Goal: Task Accomplishment & Management: Manage account settings

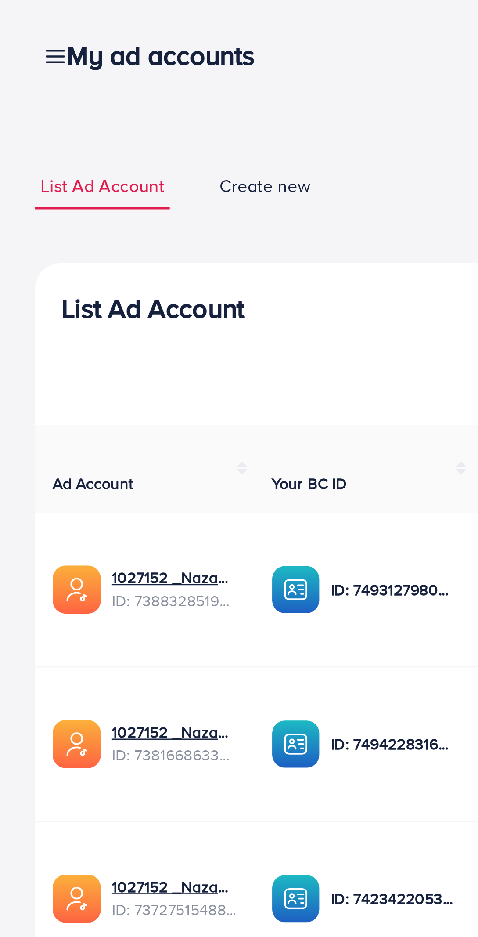
click at [26, 19] on div "My ad accounts" at bounding box center [68, 22] width 96 height 13
click at [21, 22] on div "My ad accounts" at bounding box center [68, 22] width 96 height 13
click at [23, 20] on div "My ad accounts" at bounding box center [68, 22] width 96 height 13
click at [22, 20] on div "My ad accounts" at bounding box center [68, 22] width 96 height 13
click at [23, 20] on div "My ad accounts" at bounding box center [68, 22] width 96 height 13
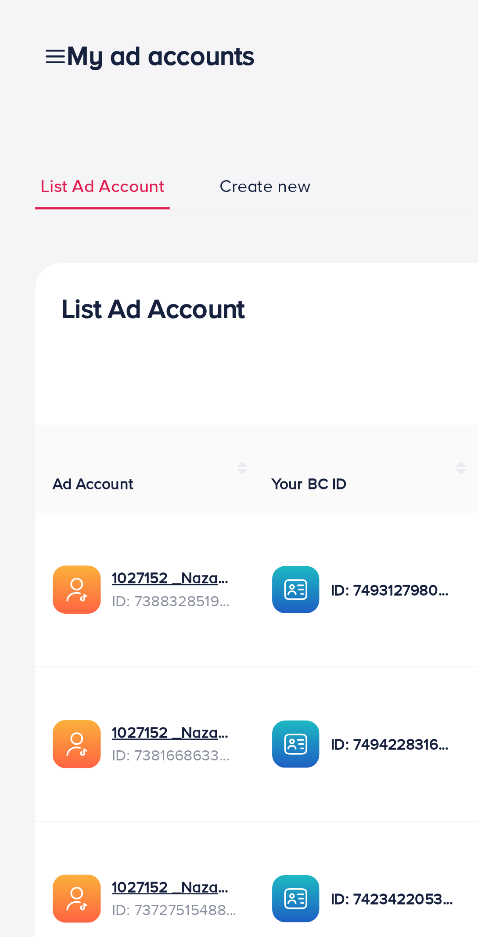
click at [22, 20] on div "My ad accounts" at bounding box center [68, 22] width 96 height 13
click at [21, 20] on div "My ad accounts" at bounding box center [68, 22] width 96 height 13
click at [23, 20] on div "My ad accounts" at bounding box center [68, 22] width 96 height 13
click at [25, 23] on div "My ad accounts" at bounding box center [68, 22] width 96 height 13
click at [18, 20] on icon at bounding box center [22, 22] width 9 height 9
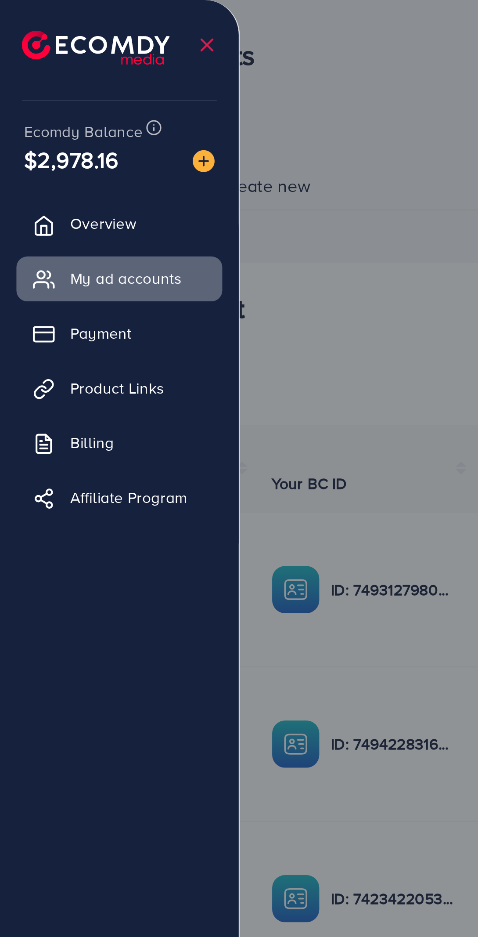
click at [43, 111] on span "My ad accounts" at bounding box center [50, 111] width 45 height 9
click at [59, 112] on span "My ad accounts" at bounding box center [50, 111] width 45 height 9
click at [57, 87] on link "Overview" at bounding box center [48, 90] width 83 height 18
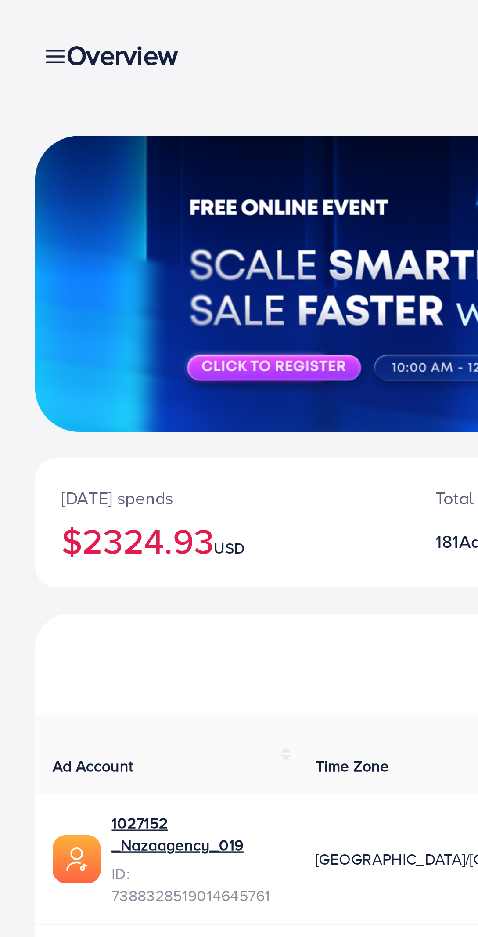
click at [21, 20] on div "Overview" at bounding box center [52, 22] width 65 height 13
click at [26, 24] on div "Overview" at bounding box center [52, 22] width 65 height 13
click at [21, 22] on div "Overview" at bounding box center [52, 22] width 65 height 13
click at [22, 20] on div "Overview" at bounding box center [52, 22] width 65 height 13
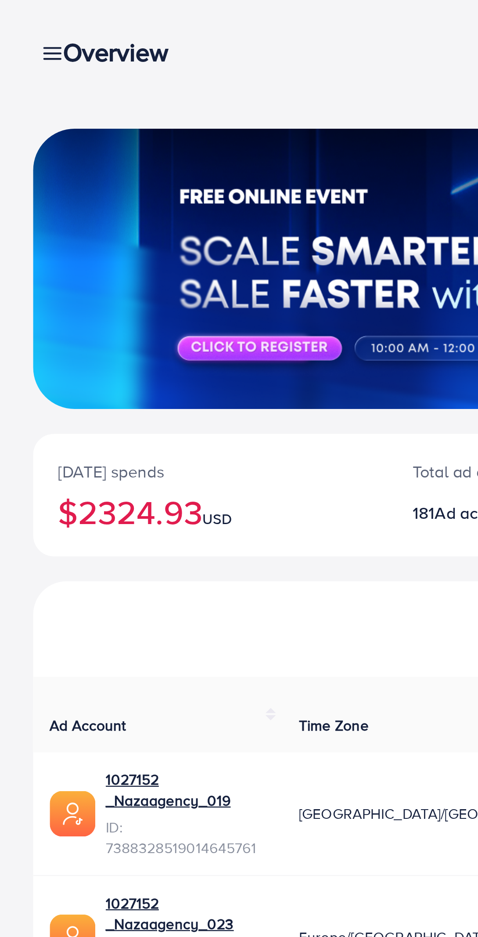
click at [22, 20] on div "Overview" at bounding box center [52, 22] width 65 height 13
click at [25, 23] on div "Overview" at bounding box center [52, 22] width 65 height 13
click at [23, 22] on div "Overview" at bounding box center [52, 22] width 65 height 13
click at [33, 20] on h3 "Overview" at bounding box center [52, 22] width 51 height 13
click at [22, 25] on div "Overview" at bounding box center [52, 22] width 65 height 13
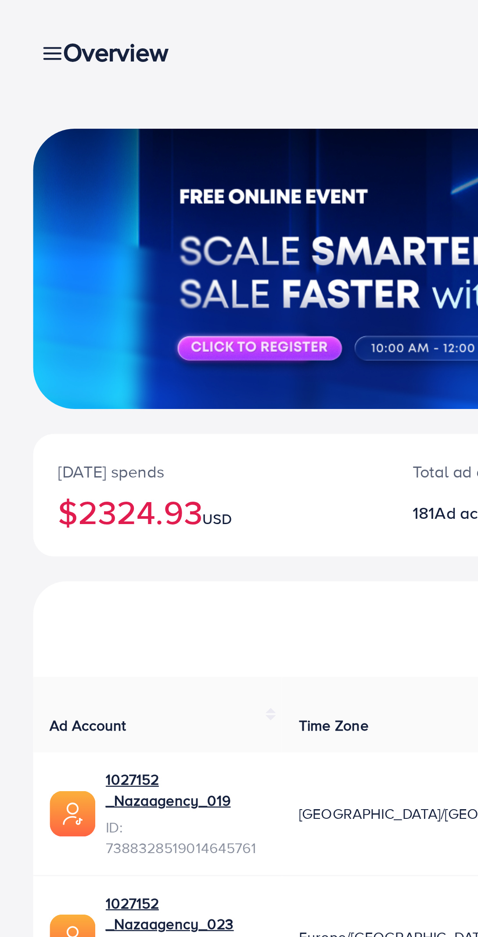
click at [141, 253] on div "New Account" at bounding box center [239, 266] width 450 height 40
click at [16, 24] on link at bounding box center [20, 22] width 13 height 11
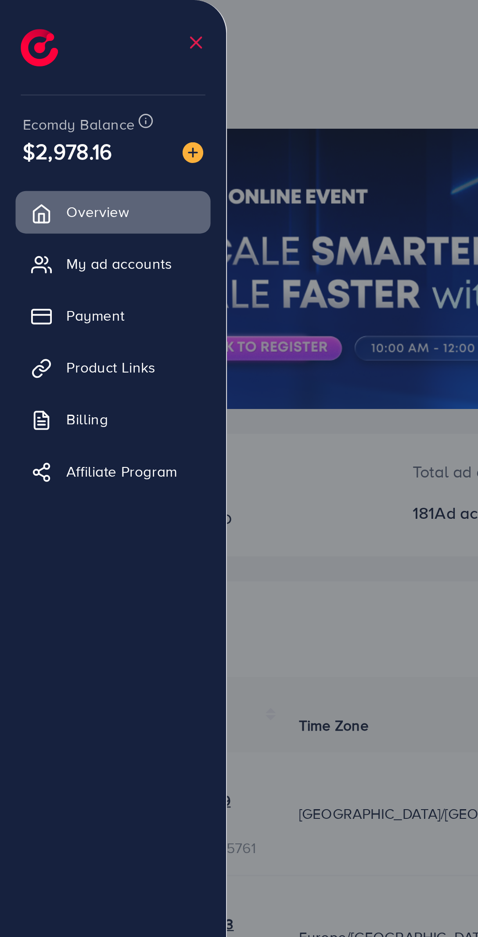
click at [50, 111] on span "My ad accounts" at bounding box center [50, 111] width 45 height 9
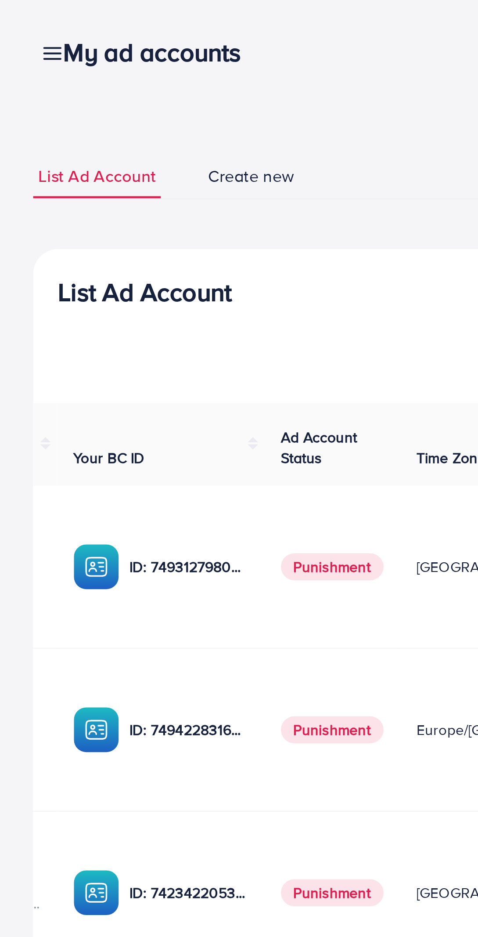
scroll to position [0, 97]
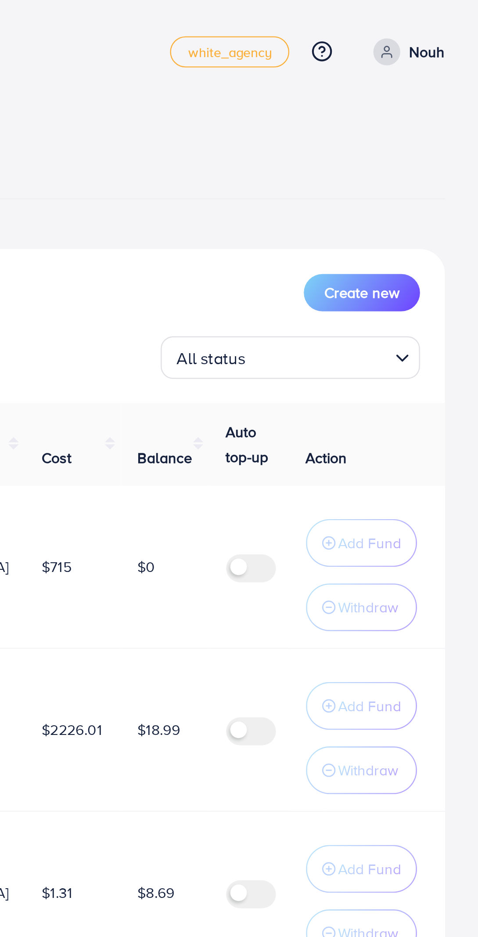
click at [416, 149] on input "Search for option" at bounding box center [411, 152] width 57 height 14
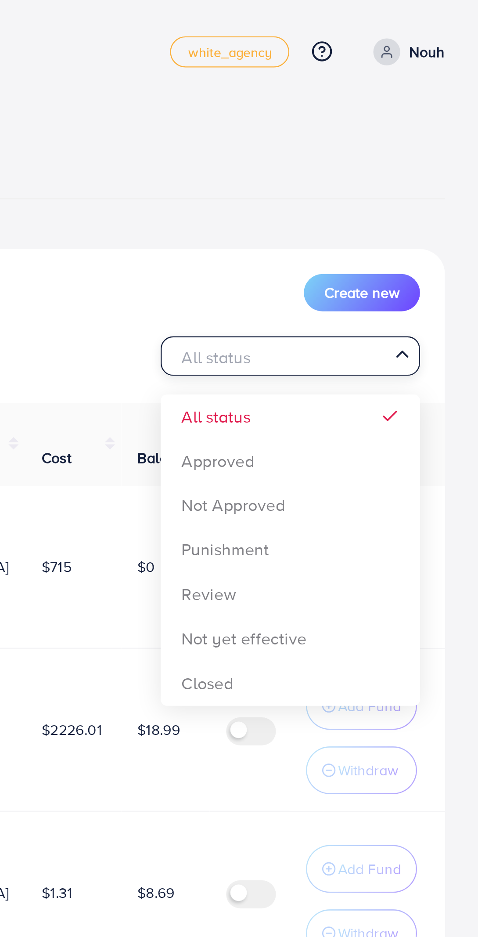
click at [407, 193] on div "List Ad Account Create new All status Loading... All status Approved Not Approv…" at bounding box center [239, 519] width 450 height 829
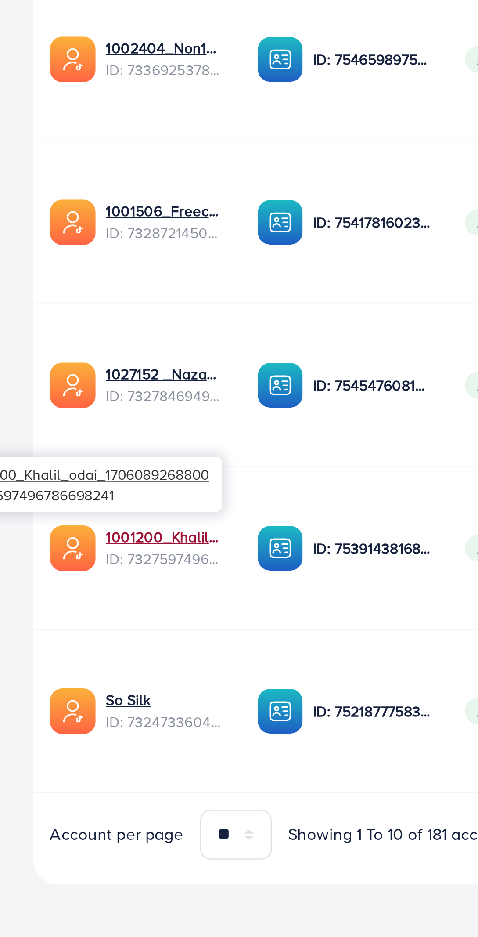
scroll to position [0, 104]
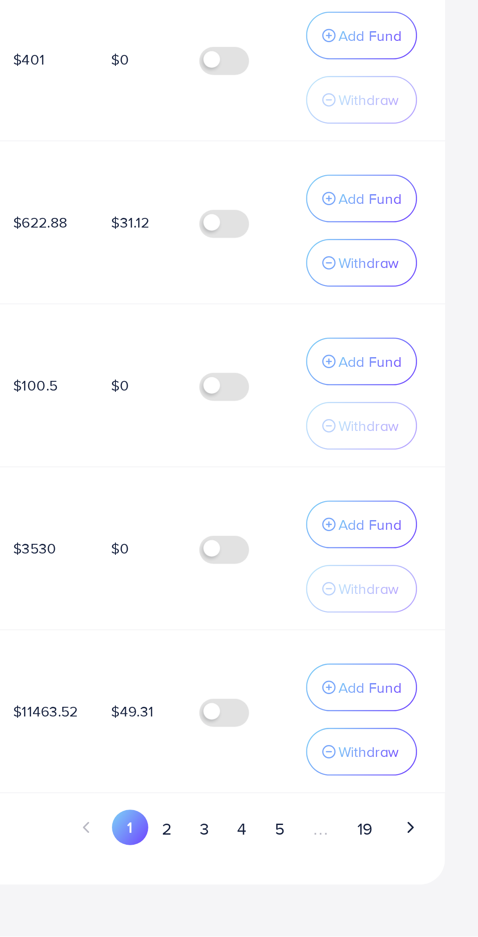
click at [440, 762] on p "Add Fund" at bounding box center [432, 762] width 27 height 11
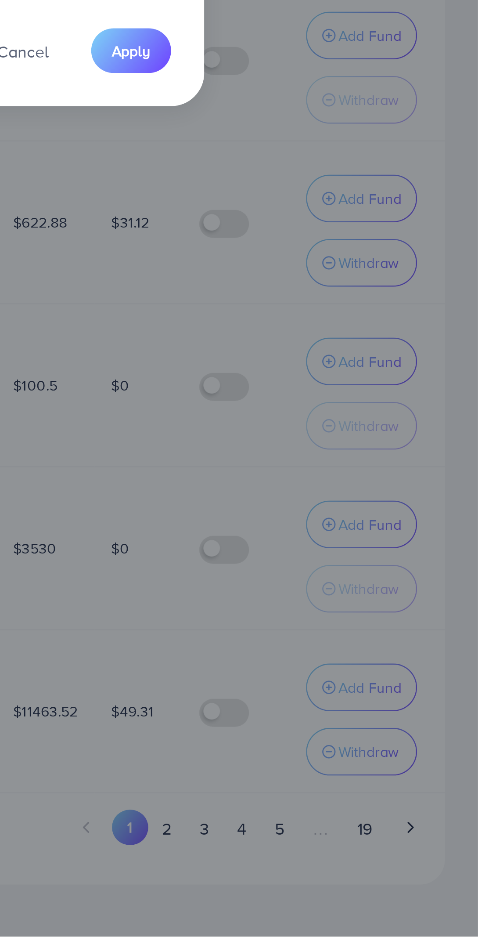
scroll to position [19, 0]
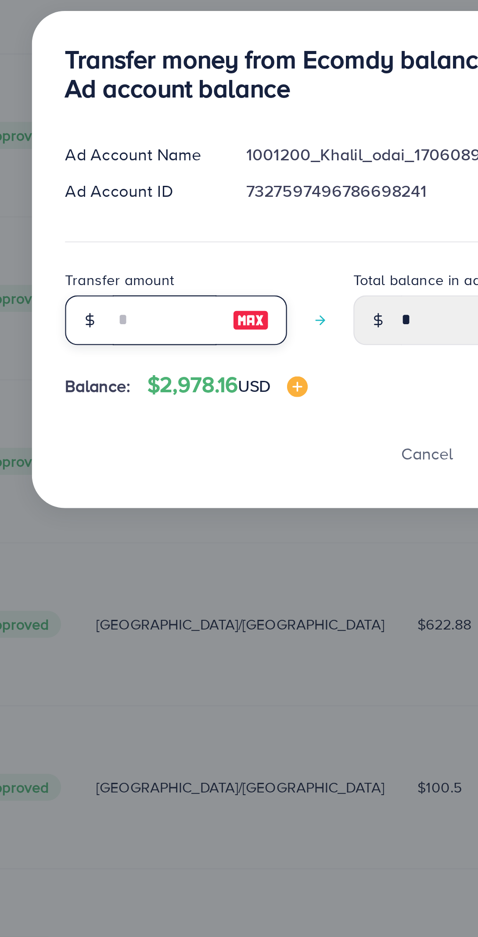
click at [182, 505] on input "number" at bounding box center [174, 506] width 44 height 21
type input "*"
type input "****"
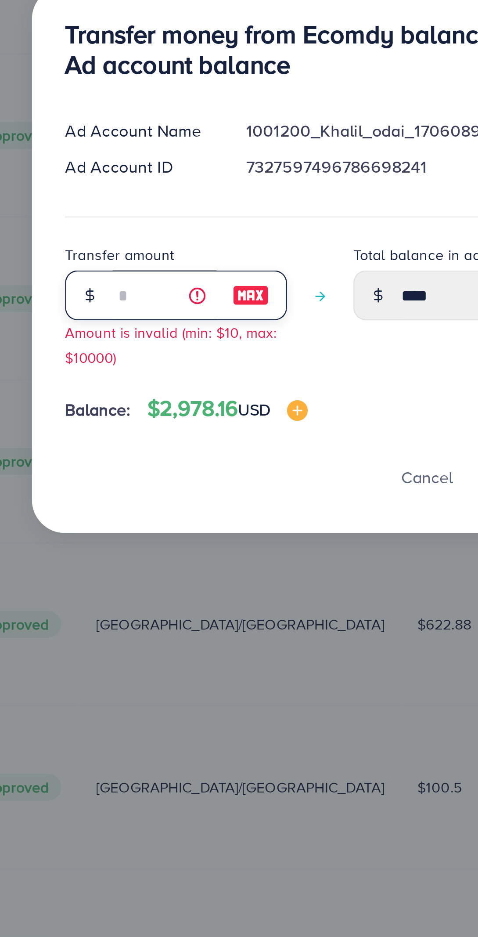
type input "**"
type input "*****"
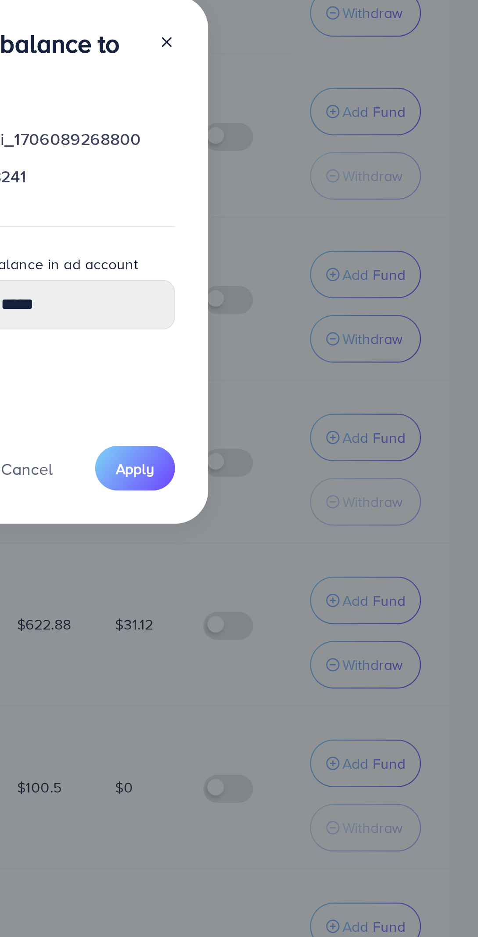
type input "**"
click at [335, 568] on span "Apply" at bounding box center [331, 569] width 16 height 9
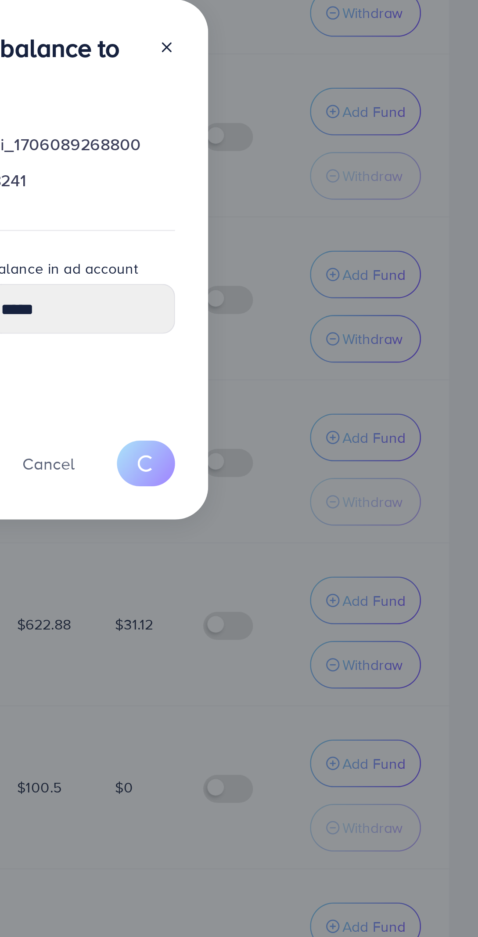
type input "*"
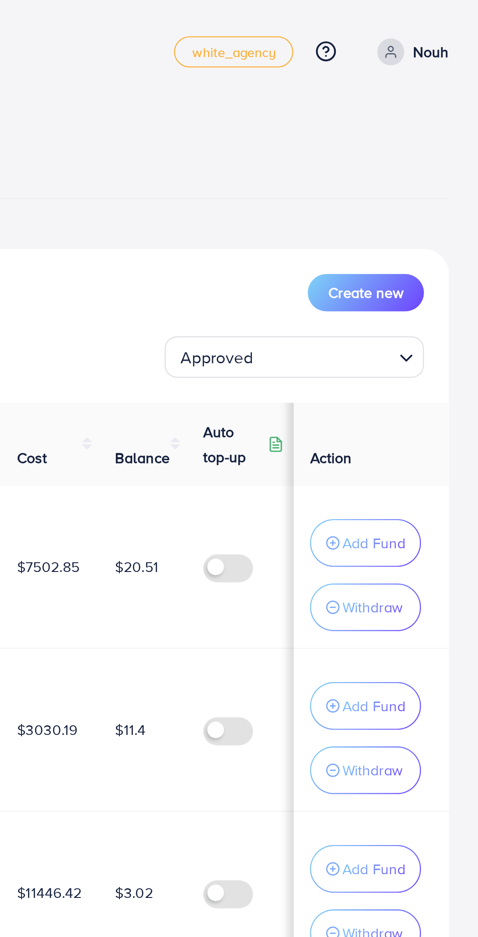
scroll to position [0, 0]
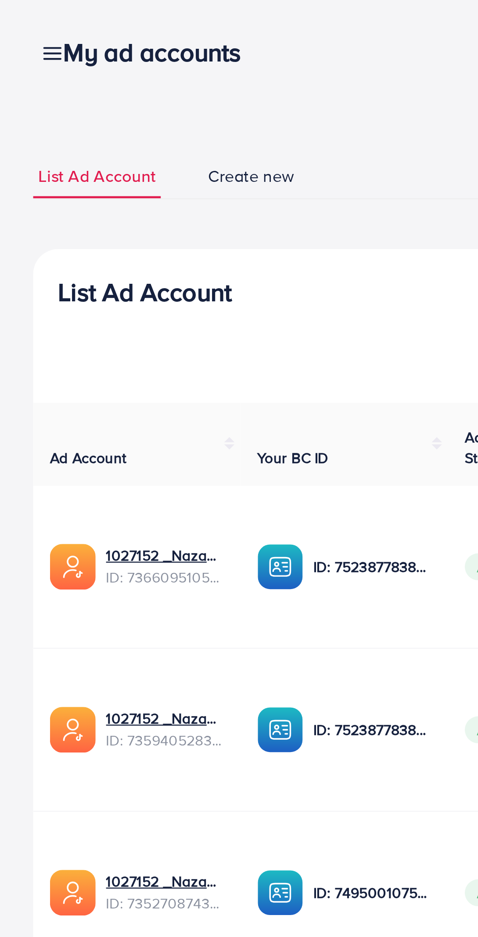
click at [17, 23] on link at bounding box center [20, 22] width 13 height 11
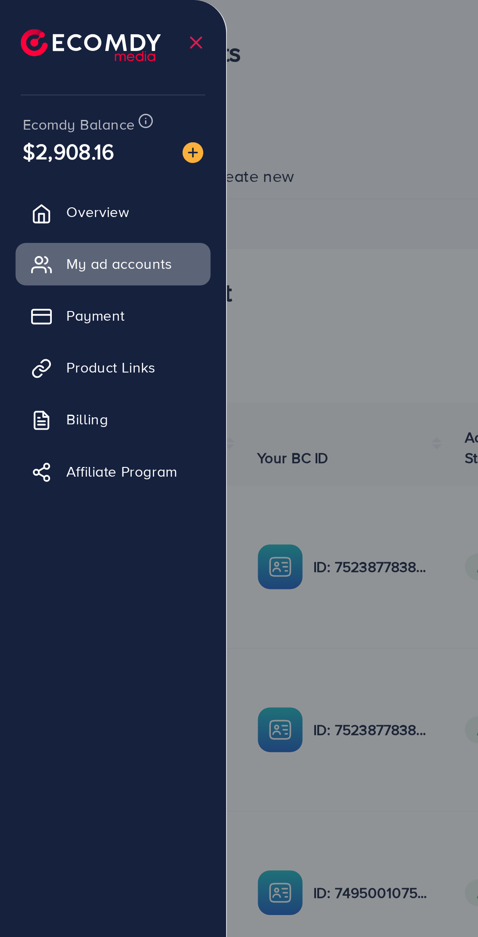
click at [73, 108] on span "My ad accounts" at bounding box center [50, 111] width 45 height 9
click at [156, 90] on div at bounding box center [239, 562] width 478 height 1125
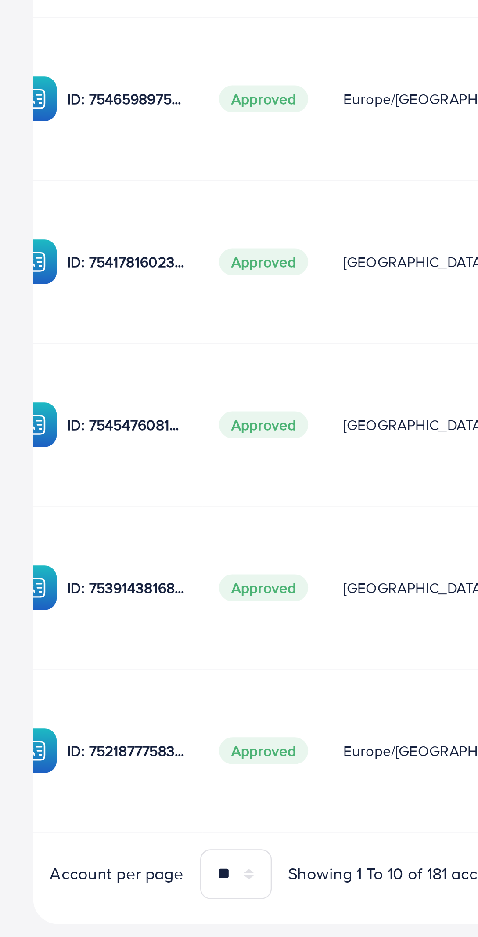
scroll to position [19, 0]
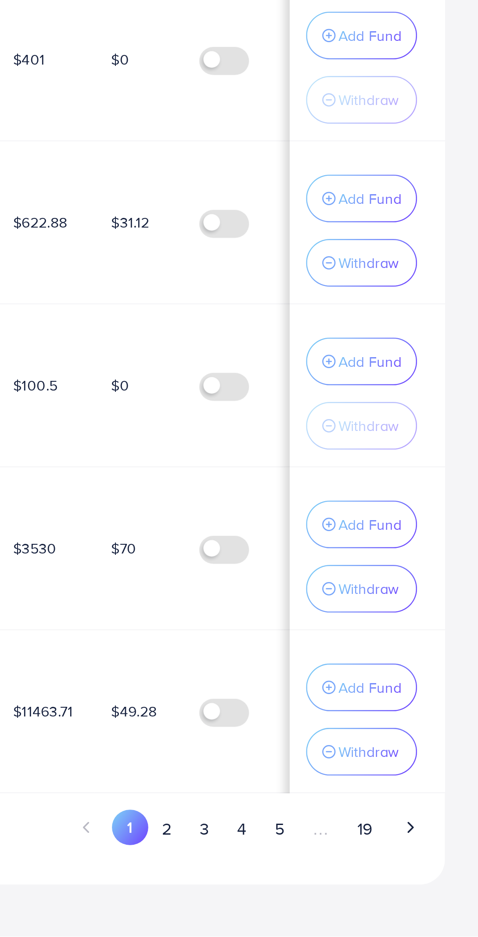
click at [381, 890] on button "4" at bounding box center [378, 891] width 16 height 16
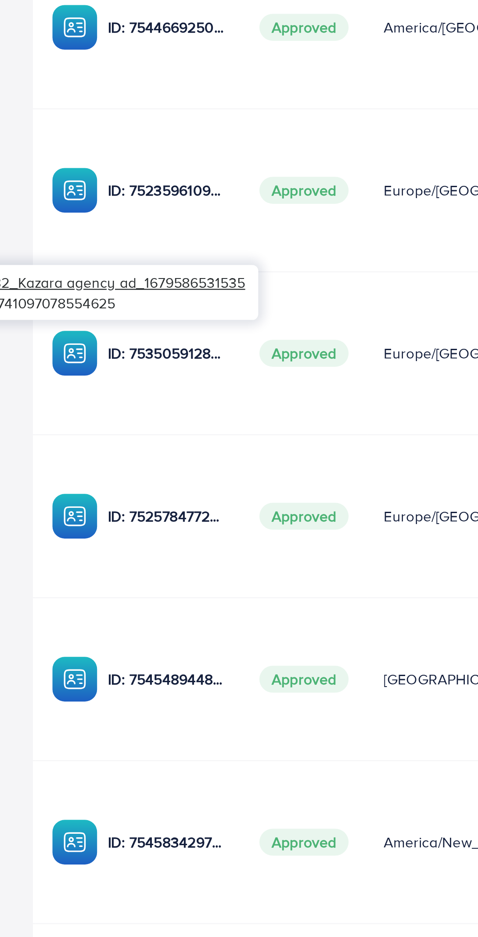
scroll to position [0, 103]
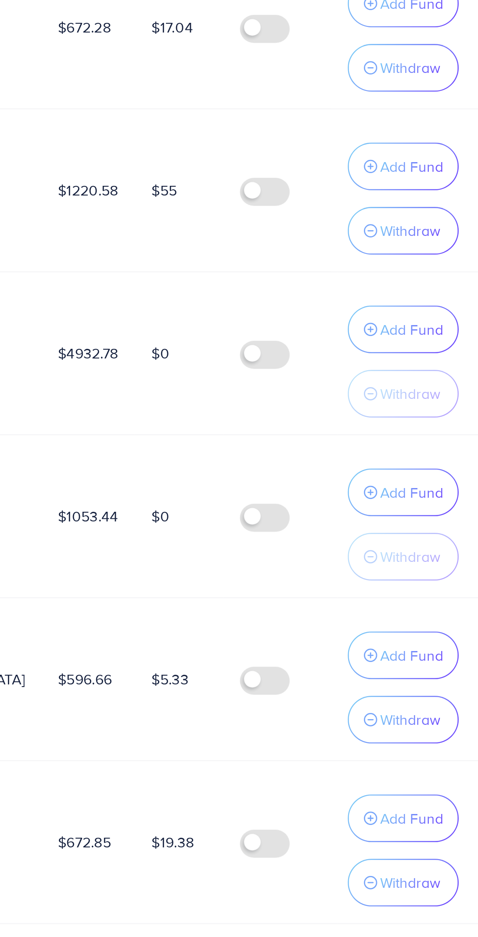
click at [426, 554] on p "Add Fund" at bounding box center [432, 556] width 27 height 11
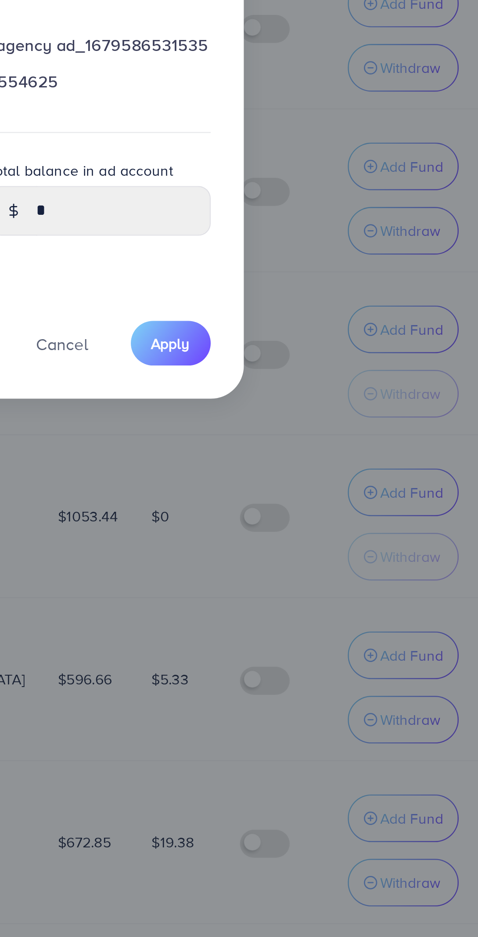
scroll to position [18, 0]
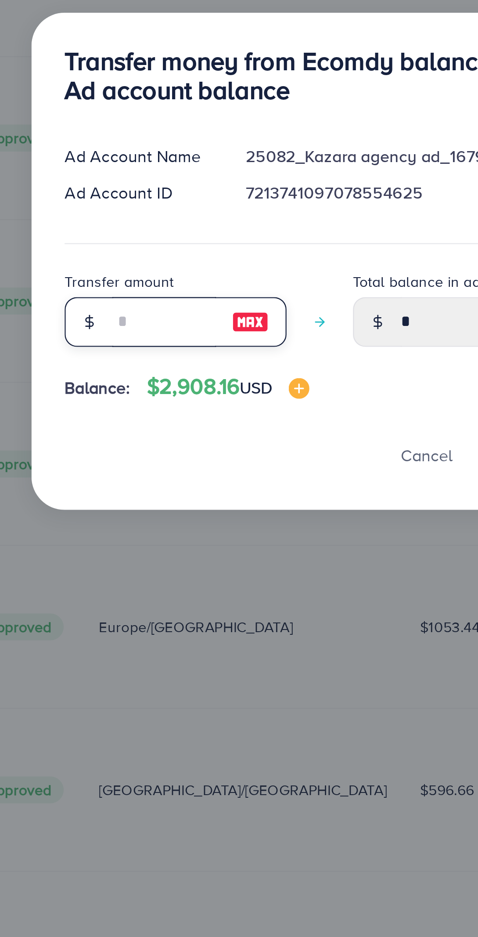
click at [170, 504] on input "number" at bounding box center [174, 506] width 44 height 21
type input "*"
type input "****"
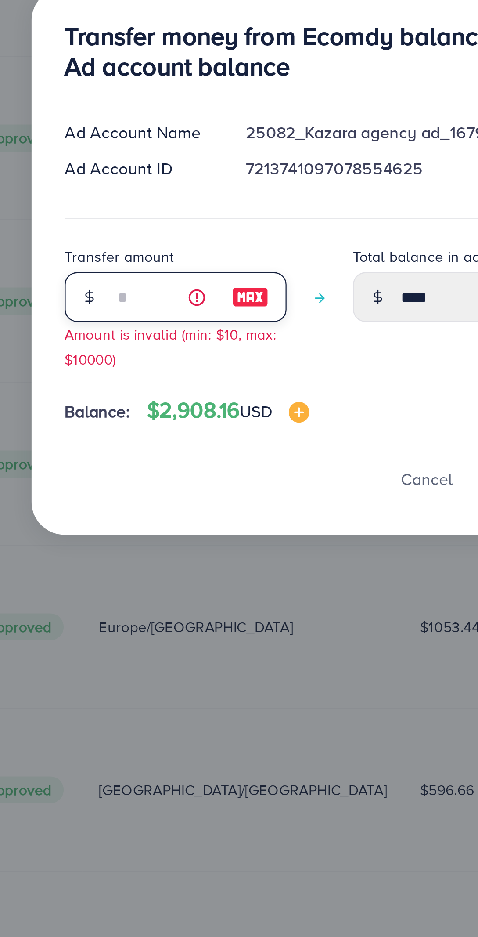
type input "**"
type input "*****"
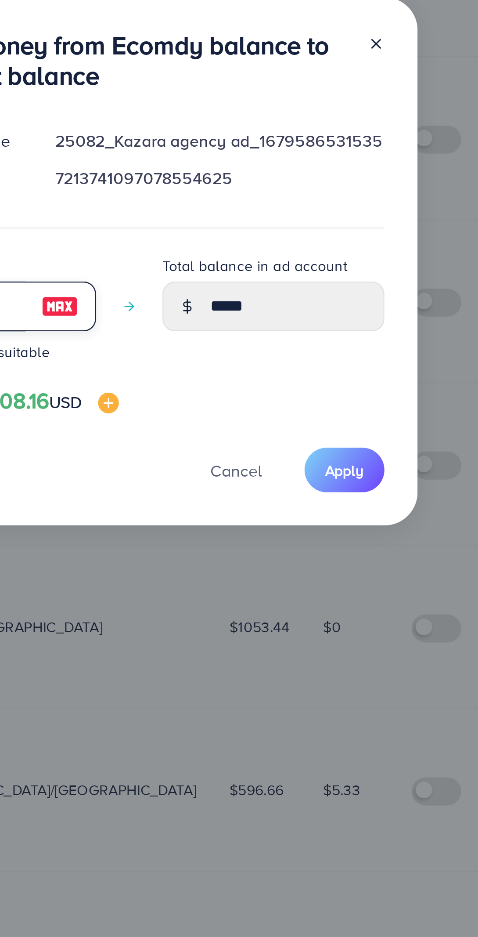
type input "**"
click at [338, 571] on span "Apply" at bounding box center [331, 569] width 16 height 9
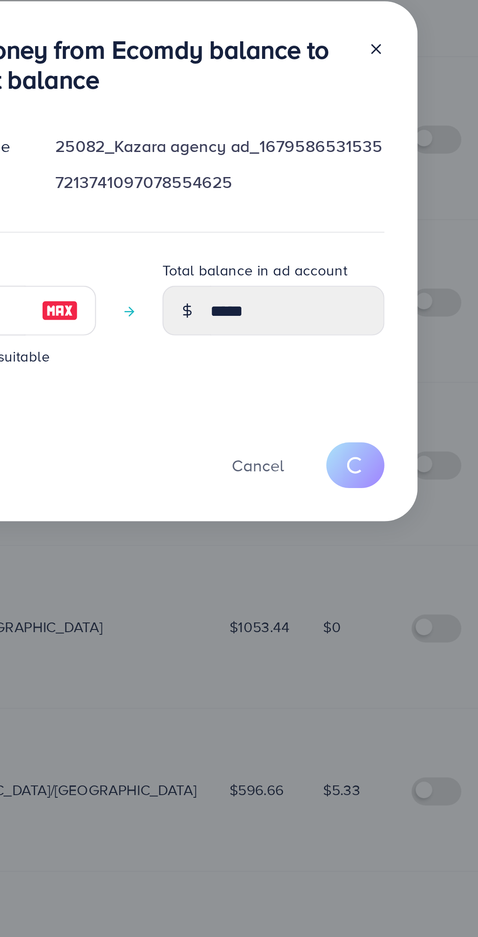
type input "*"
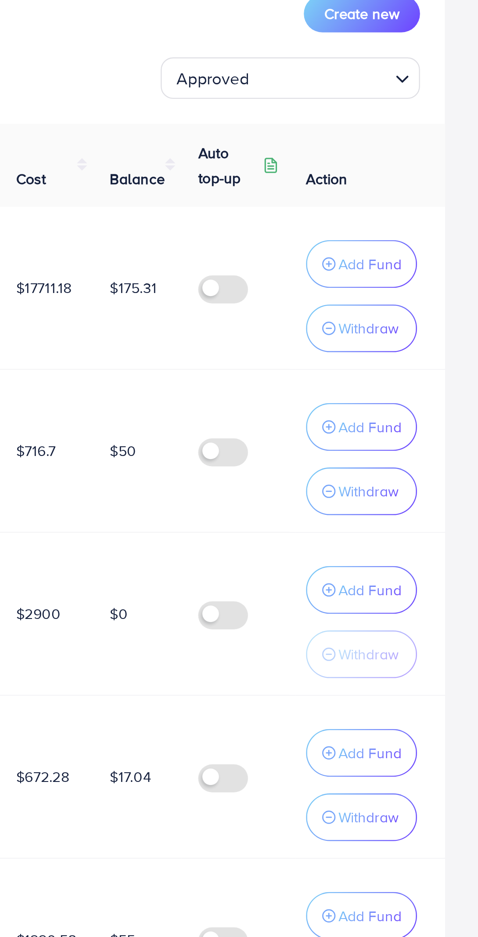
scroll to position [0, 0]
